Goal: Navigation & Orientation: Find specific page/section

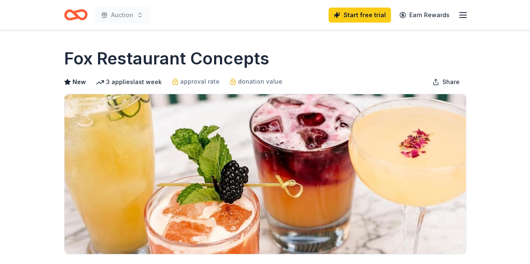
click at [460, 15] on line "button" at bounding box center [463, 15] width 7 height 0
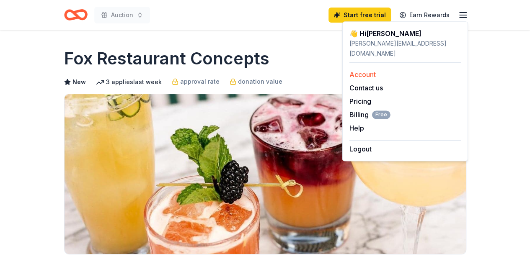
click at [365, 70] on link "Account" at bounding box center [363, 74] width 26 height 8
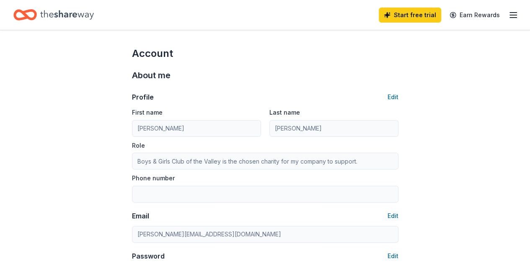
click at [510, 15] on line "button" at bounding box center [513, 15] width 7 height 0
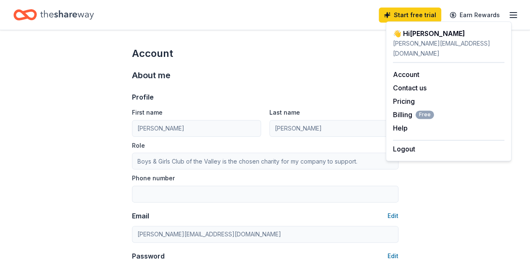
click at [413, 34] on div "👋 Hi [PERSON_NAME]" at bounding box center [448, 34] width 111 height 10
click at [402, 97] on link "Pricing" at bounding box center [404, 101] width 22 height 8
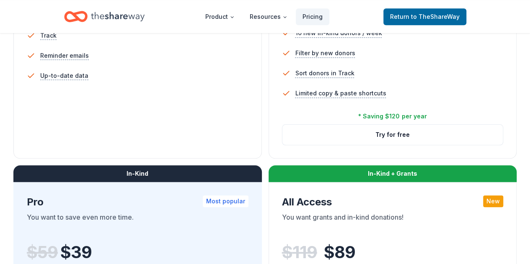
scroll to position [335, 0]
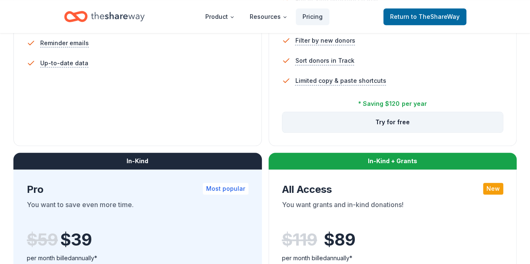
click at [283, 132] on button "Try for free" at bounding box center [393, 122] width 221 height 20
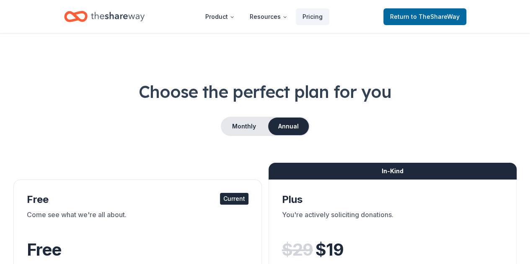
click at [70, 17] on icon "Home" at bounding box center [75, 17] width 23 height 20
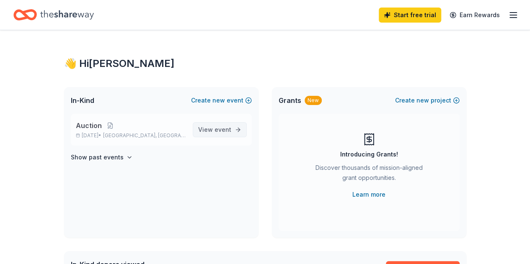
click at [229, 130] on span "event" at bounding box center [223, 129] width 17 height 7
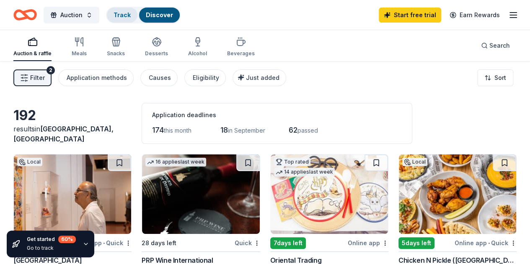
click at [126, 21] on div "Track" at bounding box center [122, 15] width 31 height 15
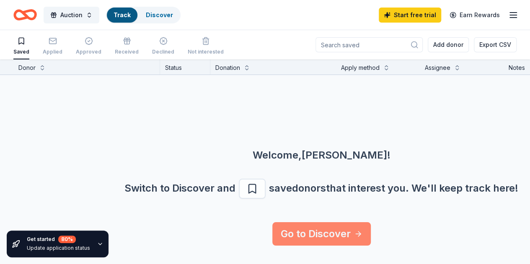
click at [334, 227] on link "Go to Discover" at bounding box center [321, 234] width 99 height 23
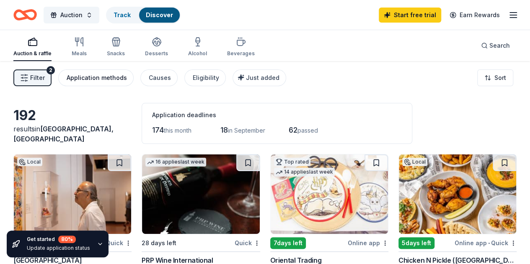
click at [109, 76] on div "Application methods" at bounding box center [97, 78] width 60 height 10
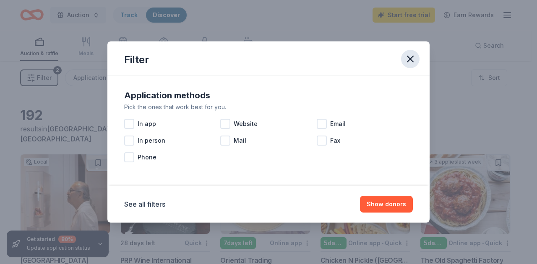
click at [414, 58] on icon "button" at bounding box center [410, 59] width 12 height 12
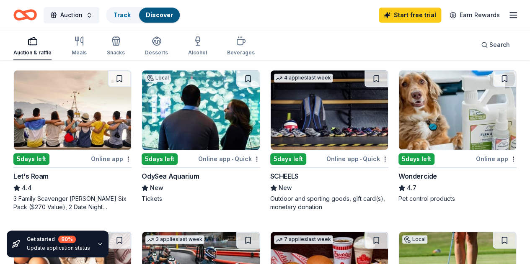
scroll to position [419, 0]
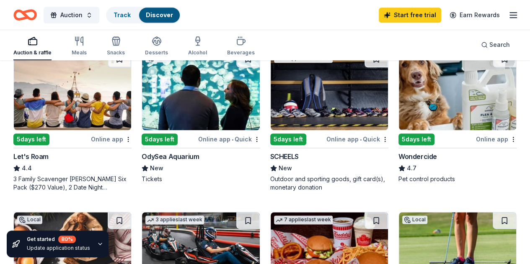
click at [270, 162] on div "SCHEELS" at bounding box center [284, 157] width 29 height 10
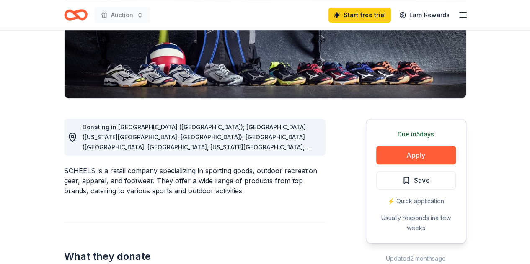
scroll to position [112, 0]
